Goal: Check status: Check status

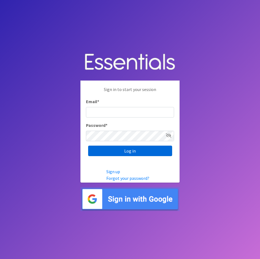
type input "amanda@healthystartswfl.com"
click at [134, 151] on input "Log in" at bounding box center [130, 150] width 84 height 10
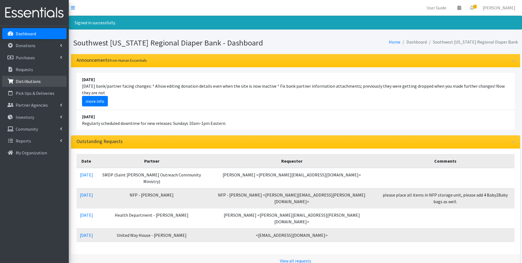
click at [40, 83] on link "Distributions" at bounding box center [34, 81] width 64 height 11
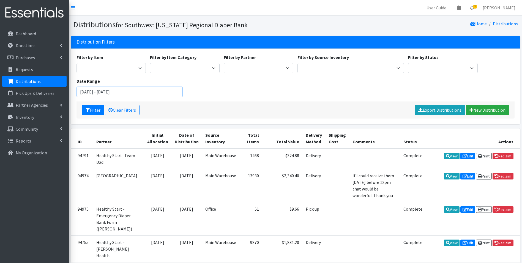
click at [92, 93] on input "June 13, 2025 - September 13, 2025" at bounding box center [130, 91] width 107 height 10
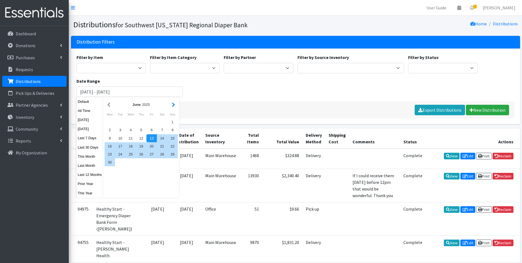
click at [172, 106] on button "button" at bounding box center [174, 104] width 6 height 7
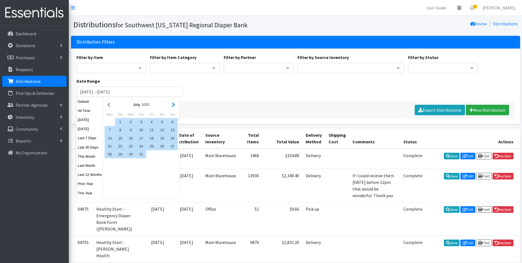
click at [171, 104] on button "button" at bounding box center [174, 104] width 6 height 7
click at [154, 120] on div "1" at bounding box center [152, 122] width 10 height 8
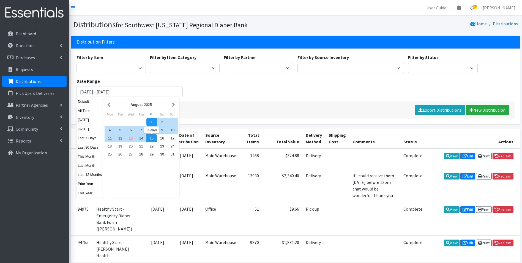
click at [149, 139] on div "15" at bounding box center [152, 138] width 10 height 8
type input "August 1, 2025 - August 15, 2025"
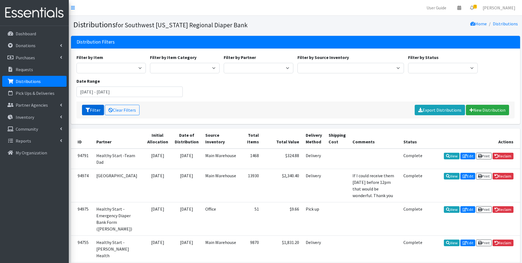
click at [91, 110] on button "Filter" at bounding box center [93, 110] width 22 height 10
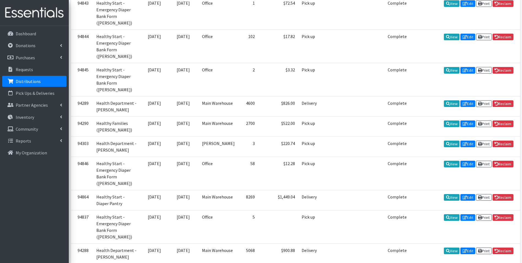
scroll to position [486, 0]
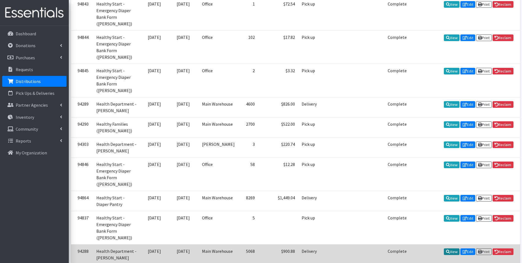
click at [451, 248] on link "View" at bounding box center [452, 251] width 16 height 7
